Goal: Information Seeking & Learning: Learn about a topic

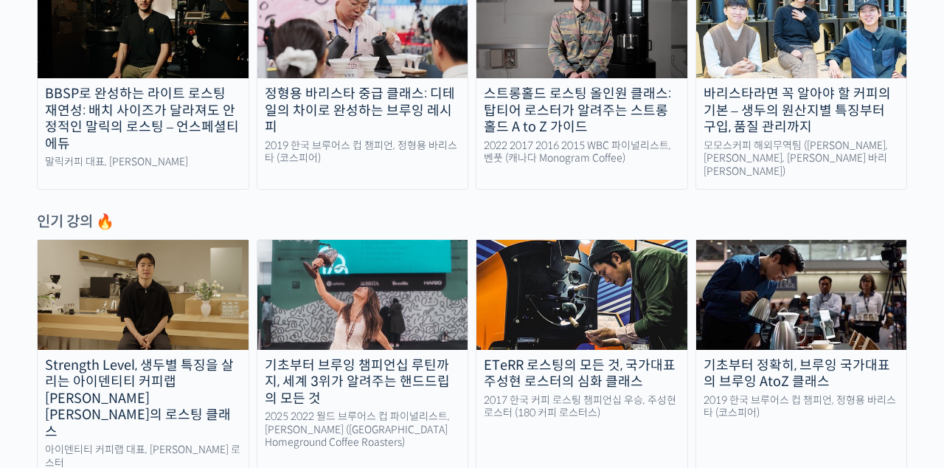
scroll to position [674, 0]
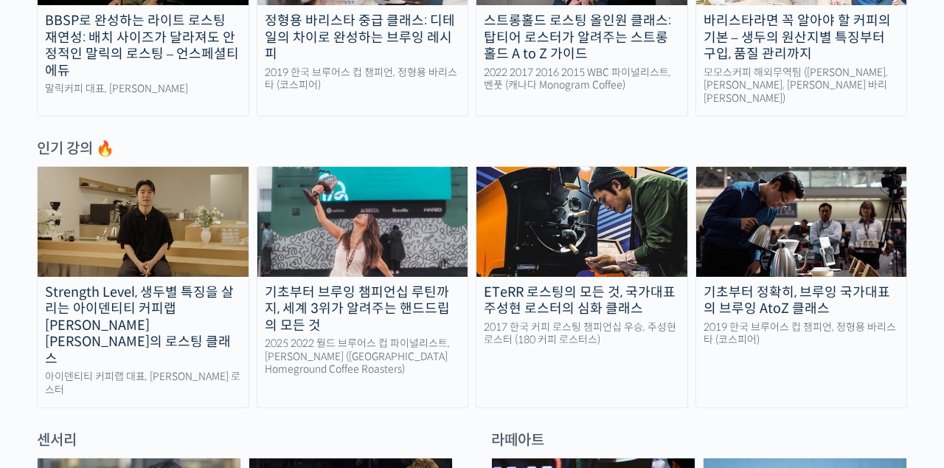
click at [584, 258] on img at bounding box center [582, 221] width 211 height 109
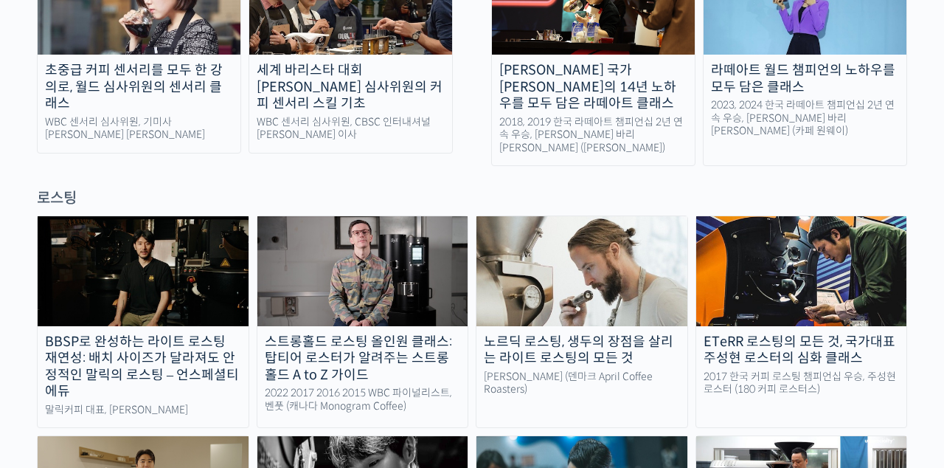
scroll to position [1205, 0]
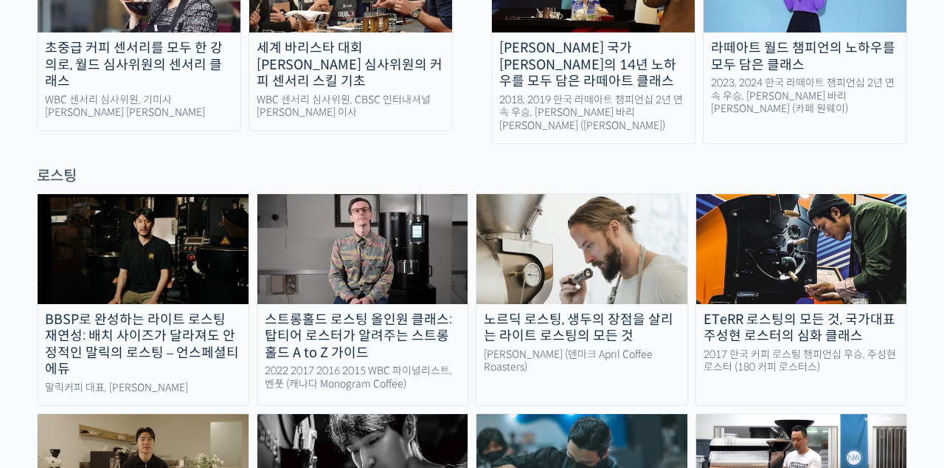
click at [179, 213] on img at bounding box center [143, 248] width 211 height 109
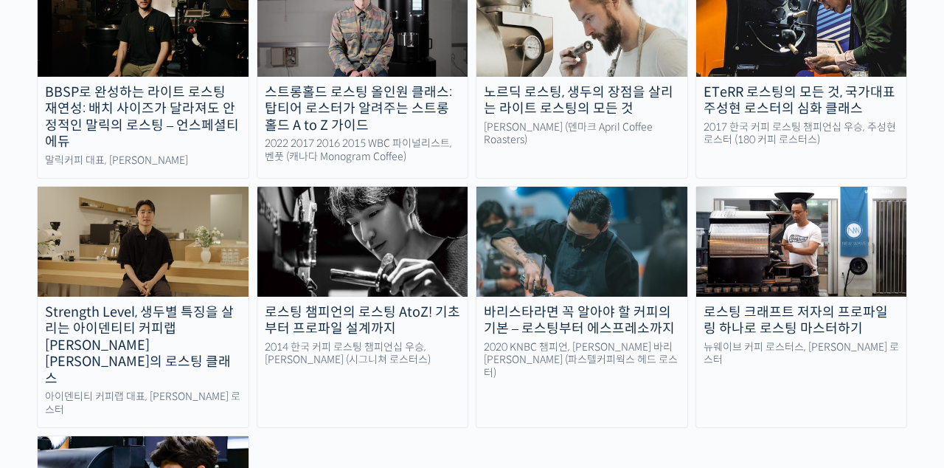
scroll to position [1432, 0]
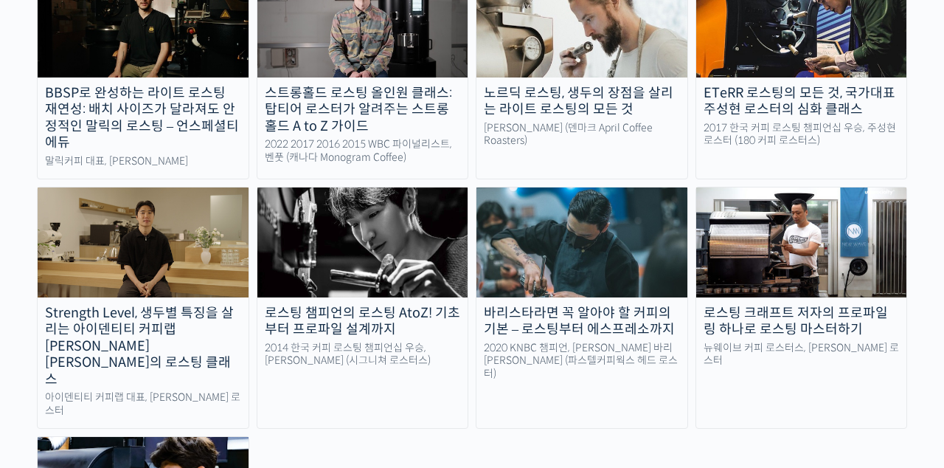
click at [589, 198] on img at bounding box center [582, 241] width 211 height 109
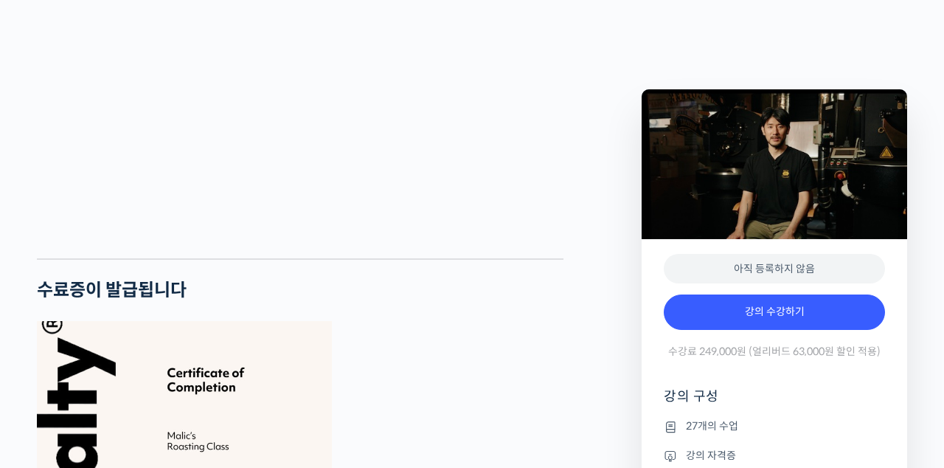
scroll to position [3772, 0]
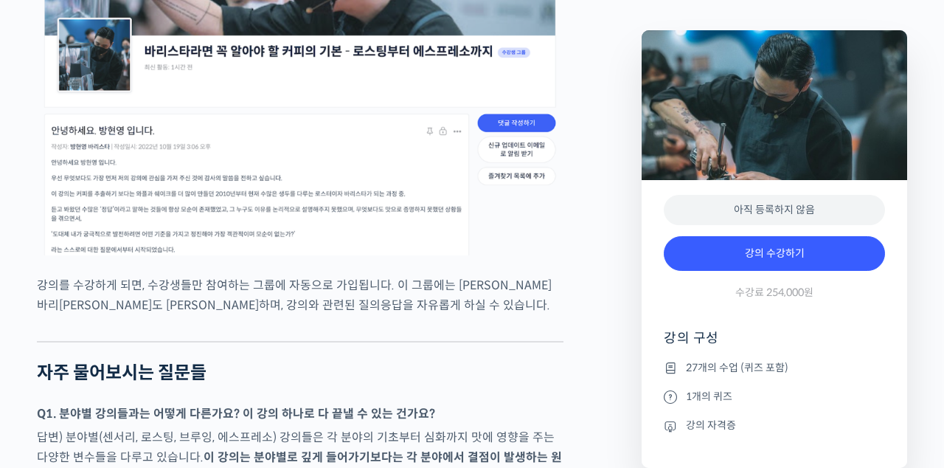
scroll to position [5761, 0]
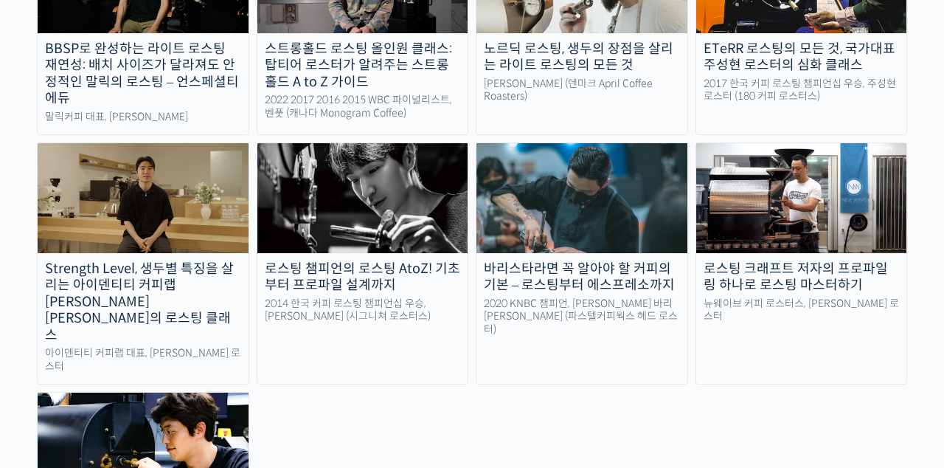
scroll to position [1562, 0]
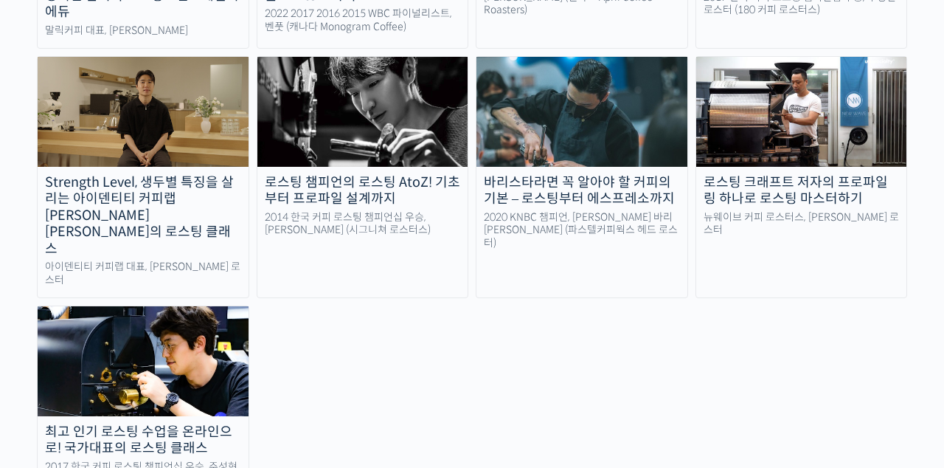
click at [200, 306] on img at bounding box center [143, 360] width 211 height 109
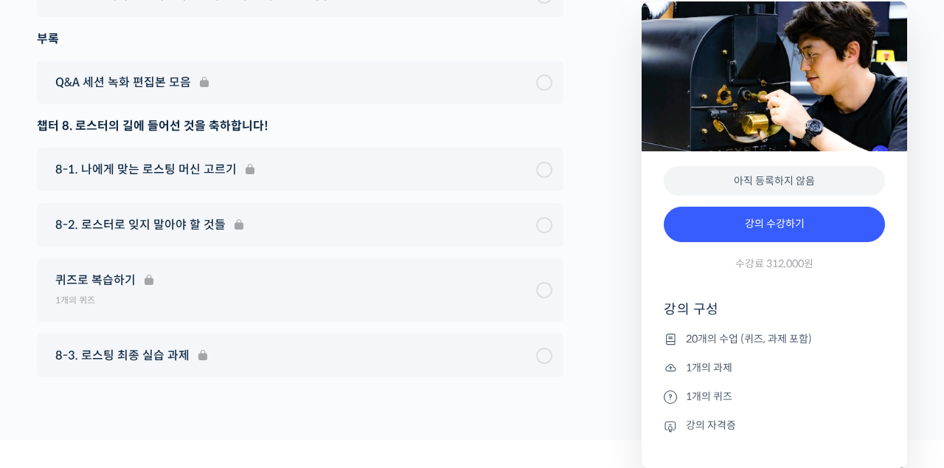
scroll to position [8009, 0]
